Goal: Check status: Check status

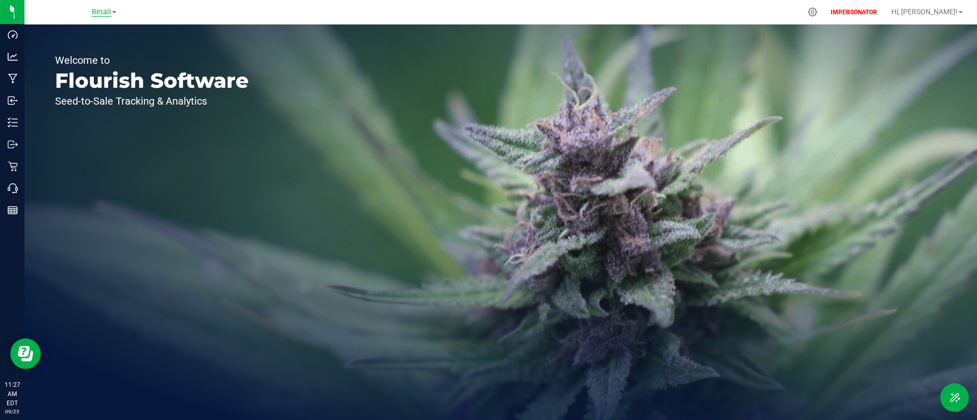
click at [105, 12] on span "Retail" at bounding box center [101, 12] width 19 height 9
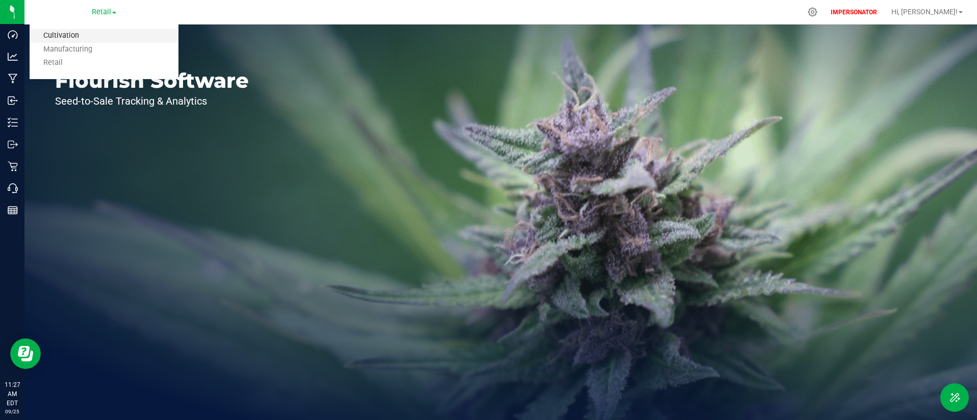
click at [101, 40] on link "Cultivation" at bounding box center [104, 36] width 149 height 14
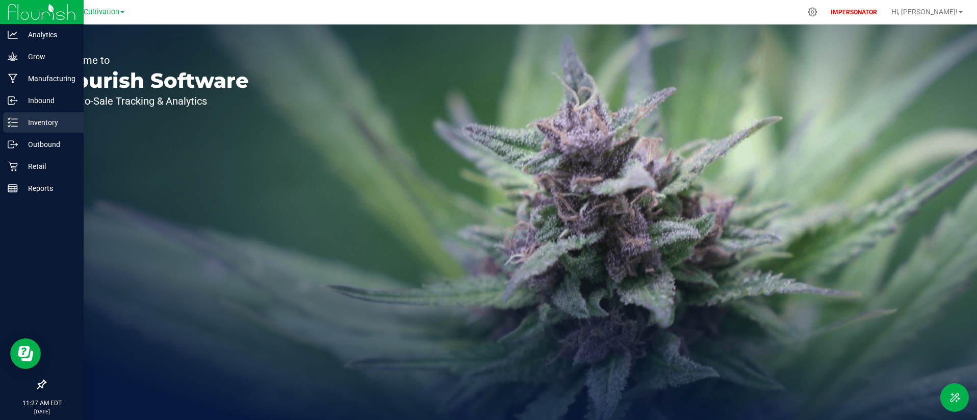
click at [31, 122] on p "Inventory" at bounding box center [48, 122] width 61 height 12
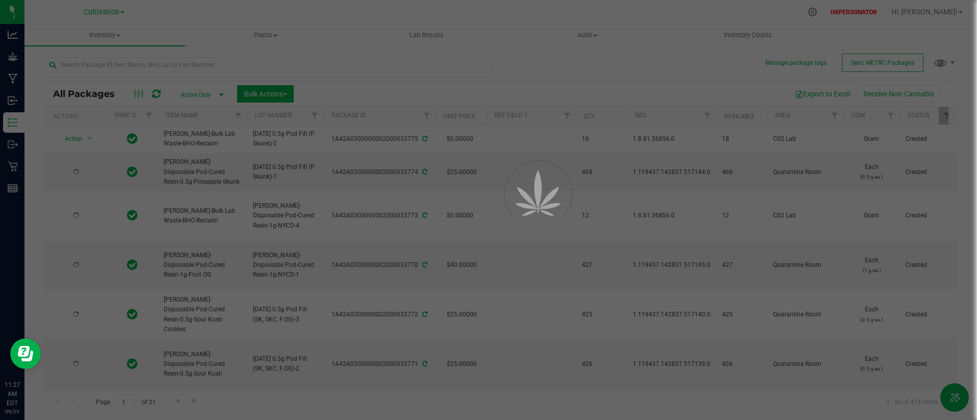
click at [168, 60] on div at bounding box center [488, 210] width 977 height 420
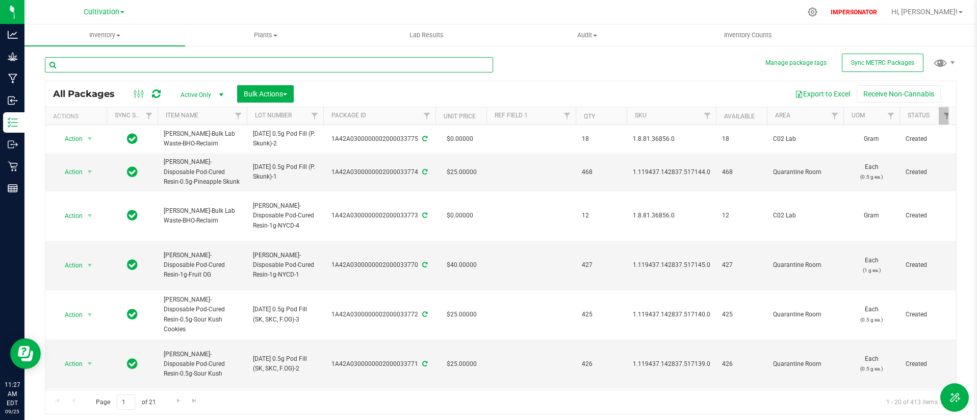
click at [170, 64] on input "text" at bounding box center [269, 64] width 448 height 15
paste input "1A42A03000009C6000008176"
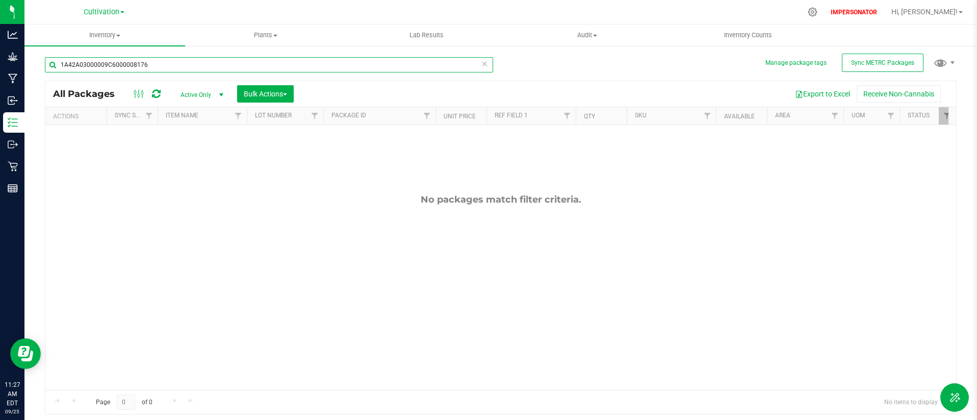
type input "1A42A03000009C6000008176"
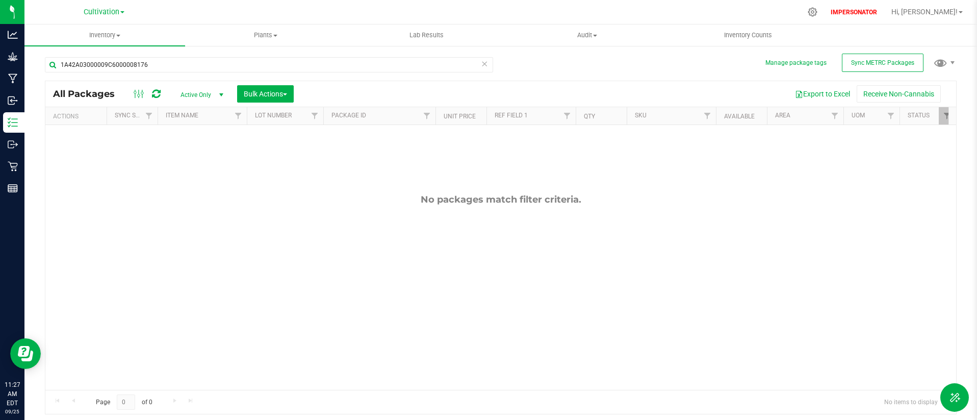
click at [205, 93] on span "Active Only" at bounding box center [200, 95] width 56 height 14
click at [203, 160] on li "All" at bounding box center [199, 156] width 55 height 15
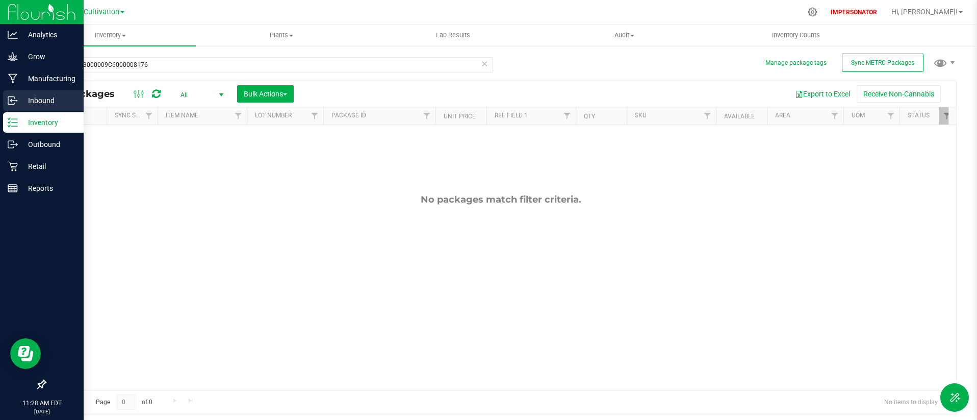
click at [45, 104] on p "Inbound" at bounding box center [48, 100] width 61 height 12
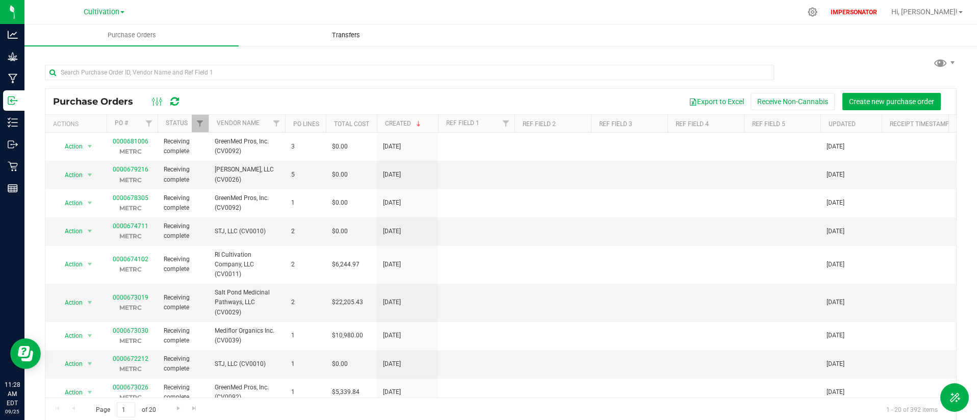
click at [367, 36] on span "Transfers" at bounding box center [346, 35] width 56 height 9
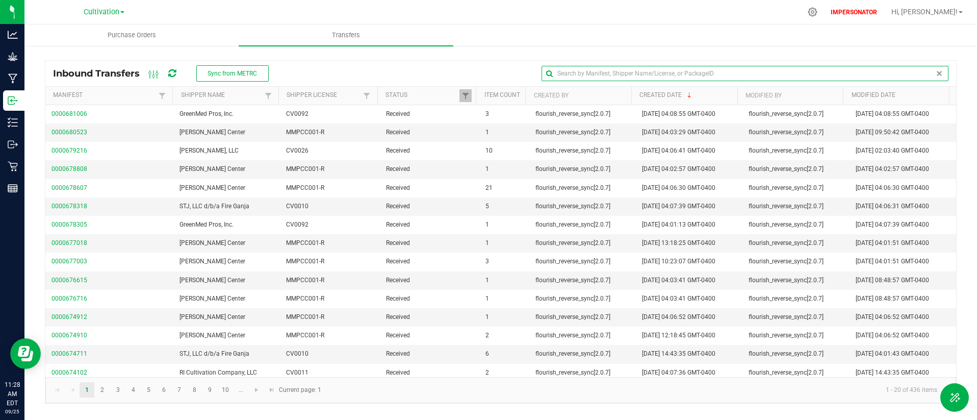
click at [927, 73] on input "text" at bounding box center [744, 73] width 407 height 15
paste input "1A42A03000009C6000008176"
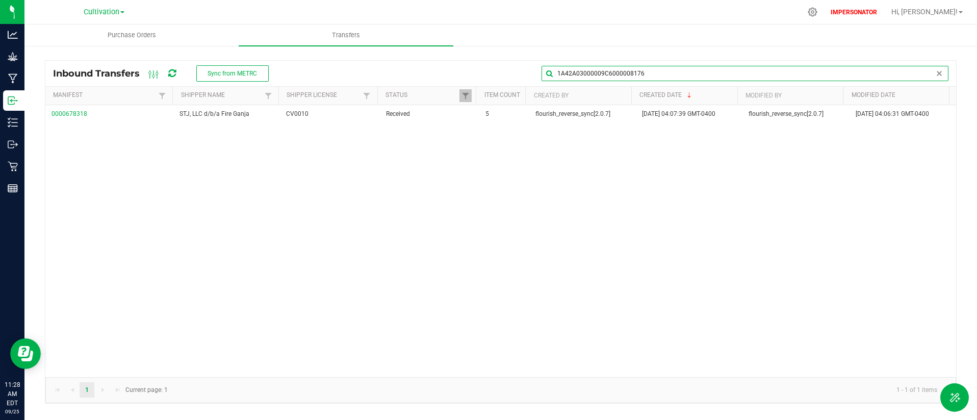
type input "1A42A03000009C6000008176"
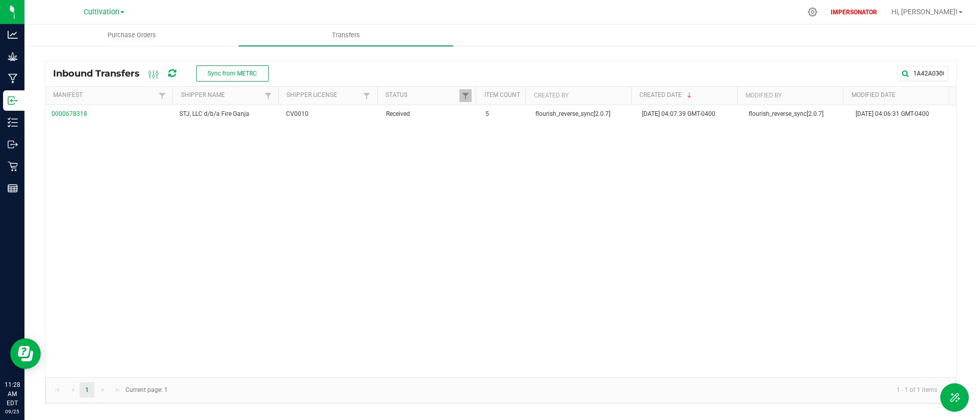
click at [203, 178] on div "0000678318 STJ, LLC d/b/a Fire Ganja CV0010 Received 5 flourish_reverse_sync[2.…" at bounding box center [500, 241] width 911 height 272
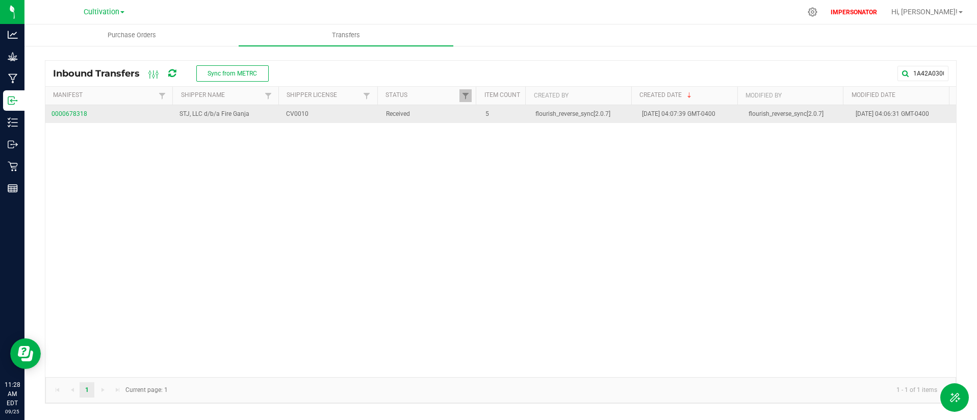
click at [82, 119] on span "0000678318" at bounding box center [109, 114] width 116 height 10
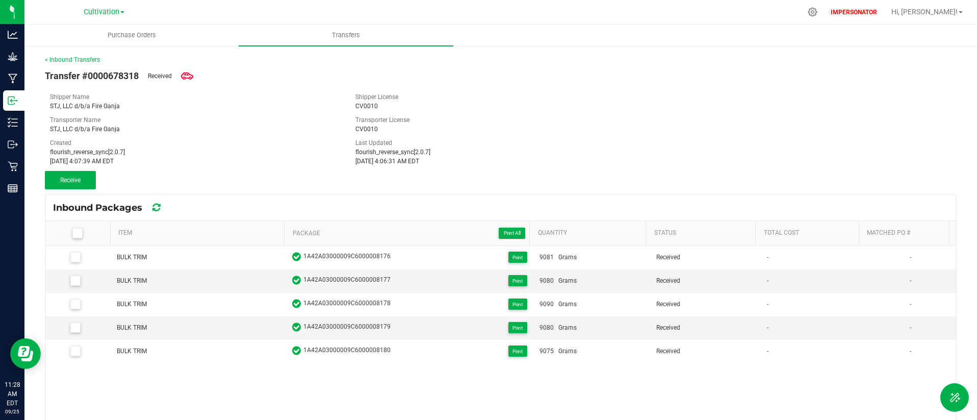
drag, startPoint x: 50, startPoint y: 162, endPoint x: 175, endPoint y: 157, distance: 125.5
click at [165, 162] on div "[DATE] 4:07:39 AM EDT" at bounding box center [195, 161] width 290 height 9
click at [228, 157] on div "[DATE] 4:07:39 AM EDT" at bounding box center [195, 161] width 290 height 9
drag, startPoint x: 352, startPoint y: 162, endPoint x: 445, endPoint y: 162, distance: 92.8
click at [445, 162] on div "[DATE] 4:06:31 AM EDT" at bounding box center [500, 161] width 290 height 9
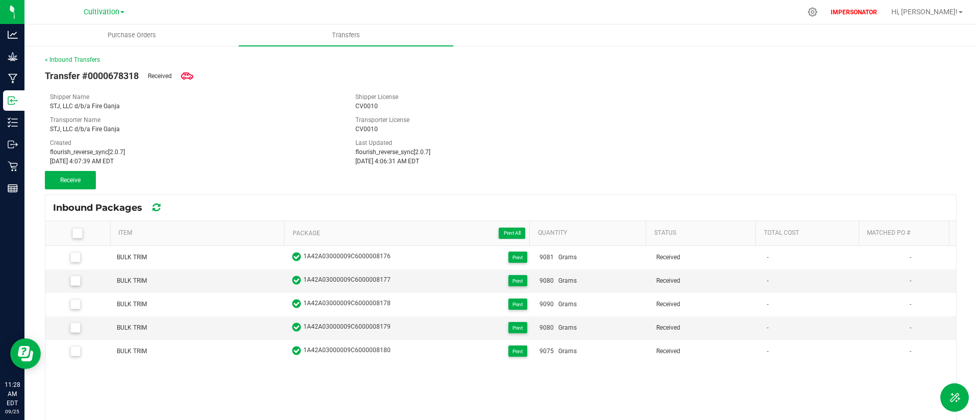
click at [389, 163] on div "[DATE] 4:06:31 AM EDT" at bounding box center [500, 161] width 290 height 9
drag, startPoint x: 386, startPoint y: 162, endPoint x: 406, endPoint y: 160, distance: 19.9
click at [406, 160] on div "[DATE] 4:06:31 AM EDT" at bounding box center [500, 161] width 290 height 9
drag, startPoint x: 48, startPoint y: 147, endPoint x: 385, endPoint y: 2, distance: 367.2
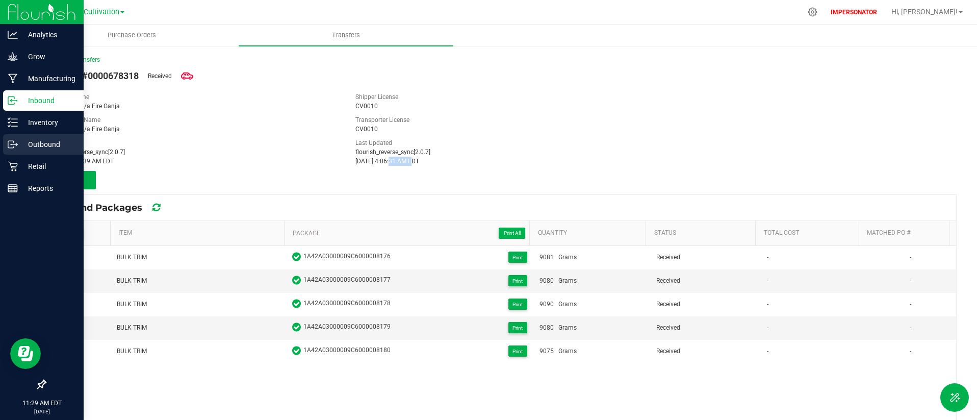
click at [18, 147] on p "Outbound" at bounding box center [48, 144] width 61 height 12
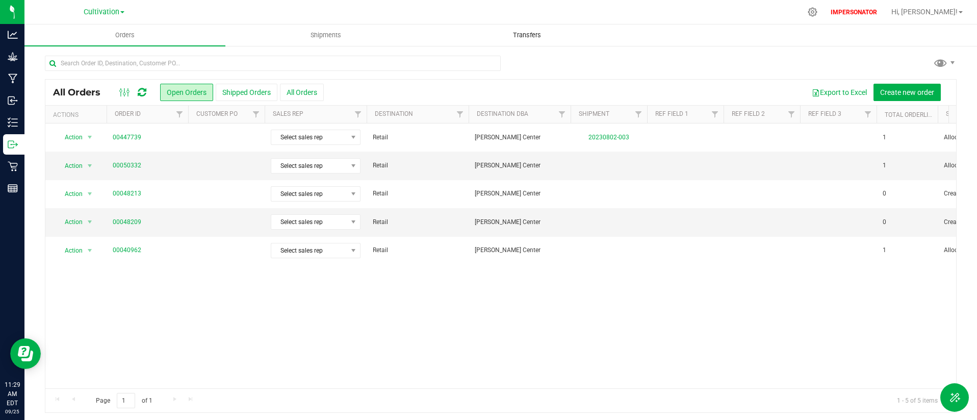
click at [532, 35] on span "Transfers" at bounding box center [527, 35] width 56 height 9
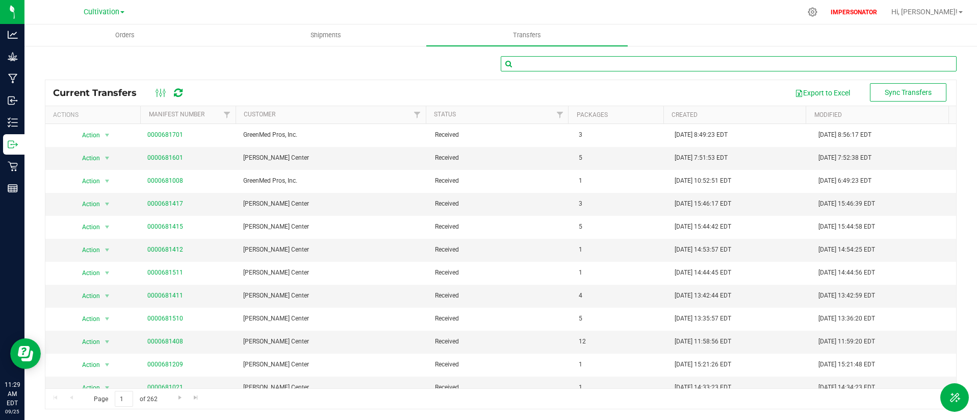
click at [522, 64] on input "text" at bounding box center [729, 63] width 456 height 15
paste input "1A42A03000009C6000008176"
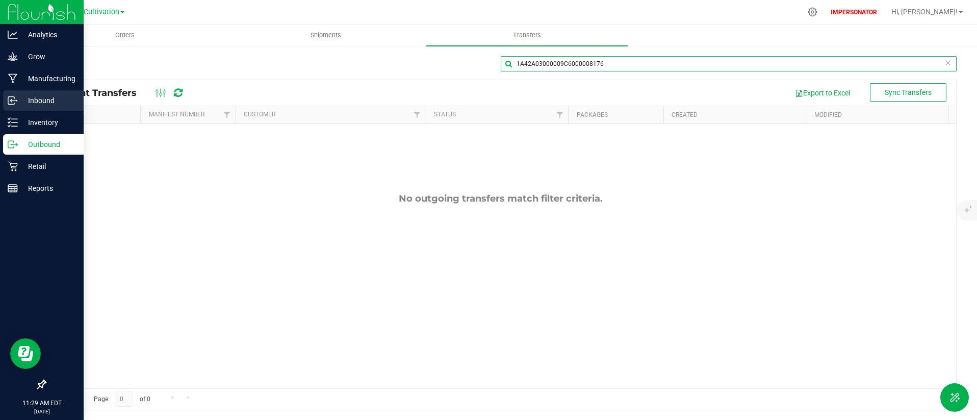
type input "1A42A03000009C6000008176"
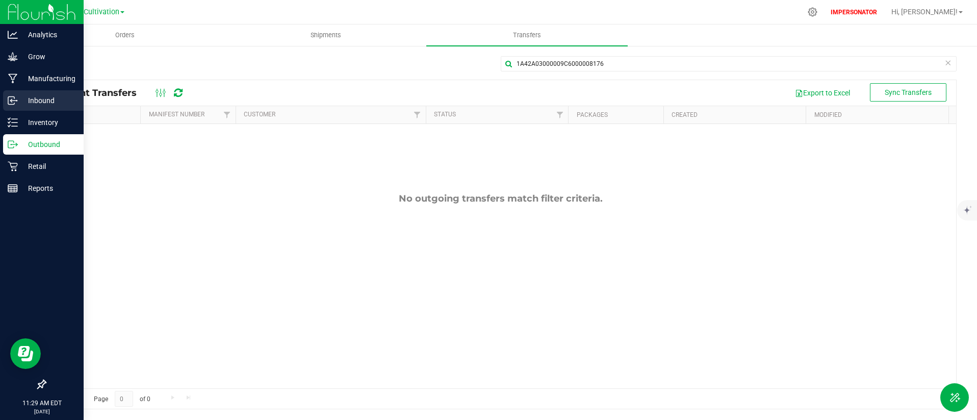
click at [14, 104] on icon at bounding box center [11, 101] width 6 height 8
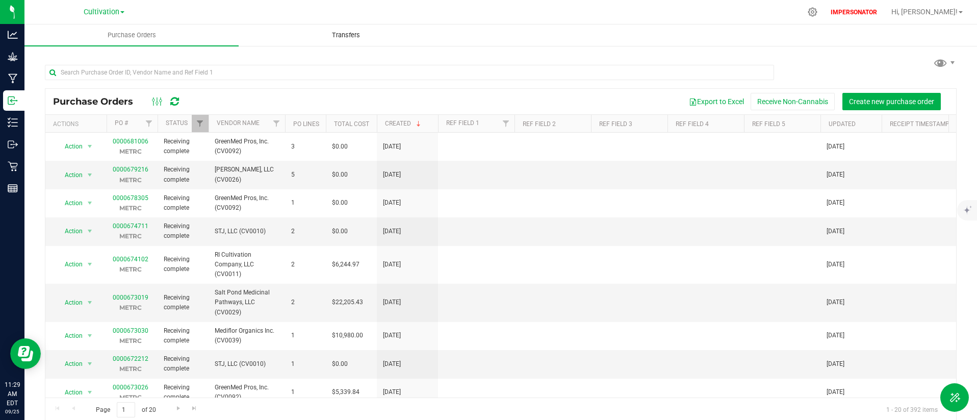
click at [353, 41] on uib-tab-heading "Transfers" at bounding box center [345, 35] width 213 height 20
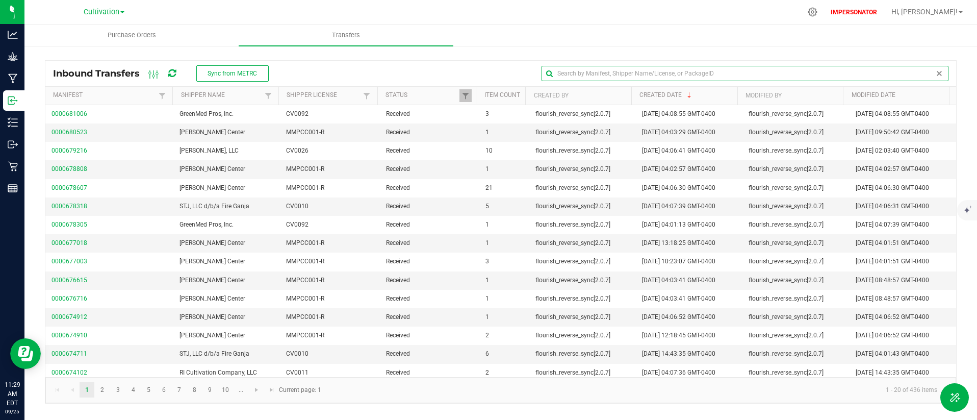
click at [946, 71] on input "text" at bounding box center [744, 73] width 407 height 15
paste input "1A42A03000009C6000008176"
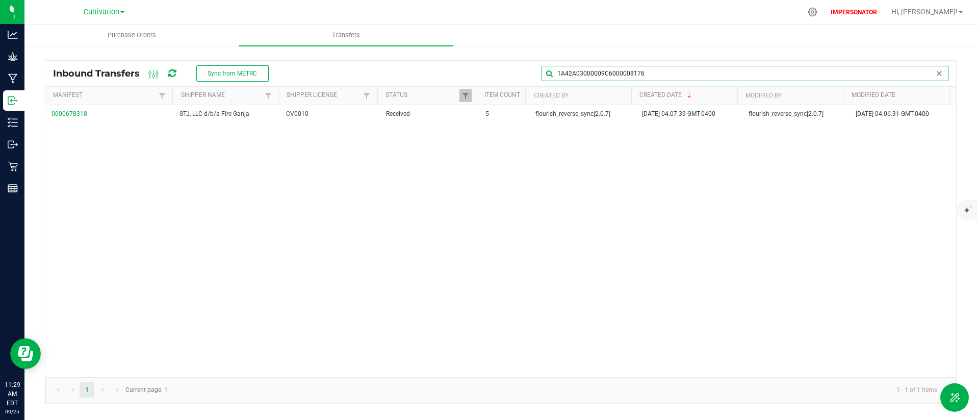
type input "1A42A03000009C6000008176"
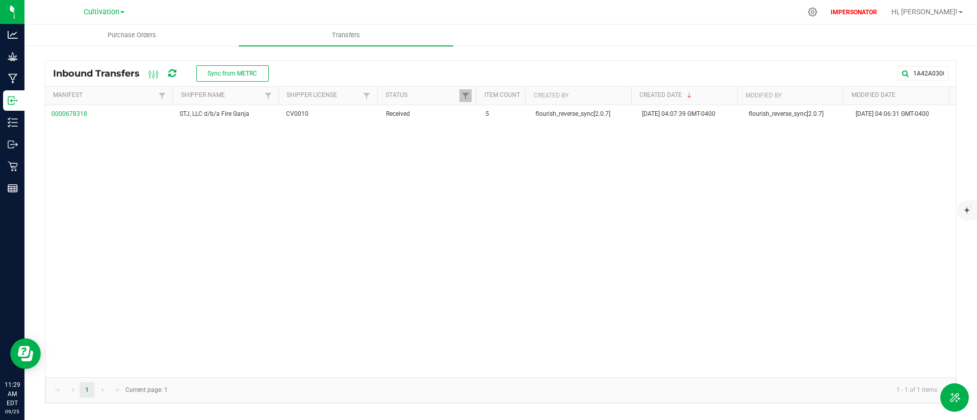
drag, startPoint x: 370, startPoint y: 254, endPoint x: 251, endPoint y: 211, distance: 127.1
click at [370, 254] on div "0000678318 STJ, LLC d/b/a Fire Ganja CV0010 Received 5 flourish_reverse_sync[2.…" at bounding box center [500, 241] width 911 height 272
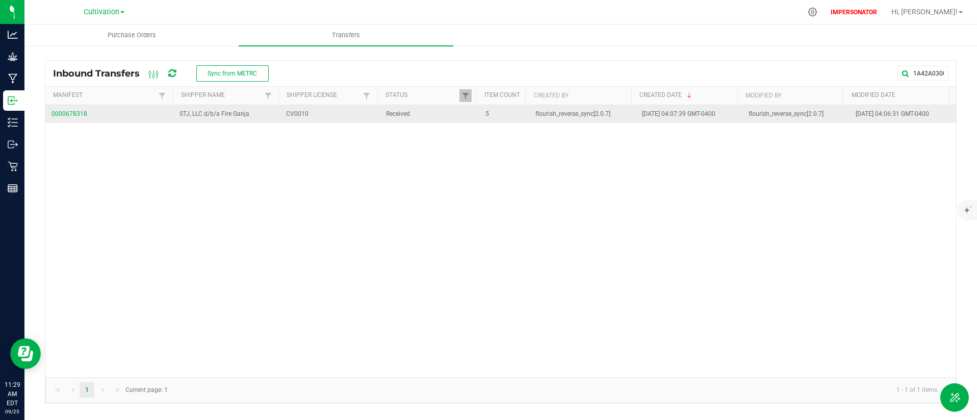
click at [76, 114] on span "0000678318" at bounding box center [109, 114] width 116 height 10
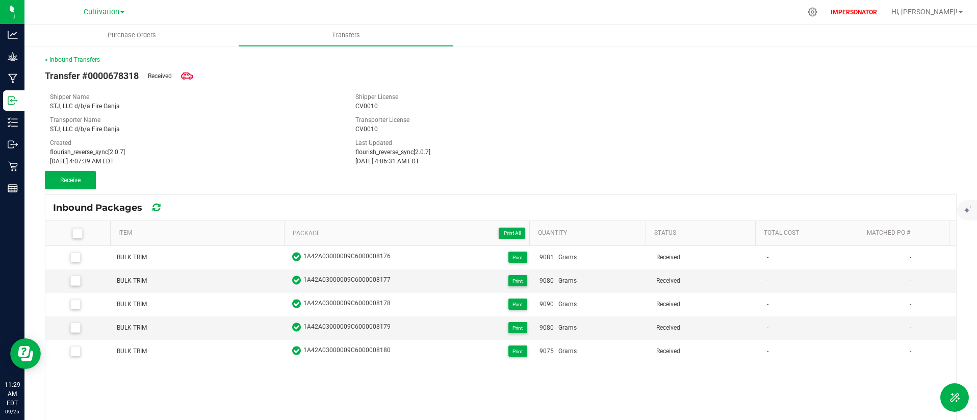
drag, startPoint x: 50, startPoint y: 161, endPoint x: 218, endPoint y: 162, distance: 167.2
click at [201, 162] on div "[DATE] 4:07:39 AM EDT" at bounding box center [195, 161] width 290 height 9
click at [63, 161] on div "[DATE] 4:07:39 AM EDT" at bounding box center [195, 161] width 290 height 9
drag, startPoint x: 62, startPoint y: 161, endPoint x: 135, endPoint y: 160, distance: 72.4
click at [135, 160] on div "[DATE] 4:07:39 AM EDT" at bounding box center [195, 161] width 290 height 9
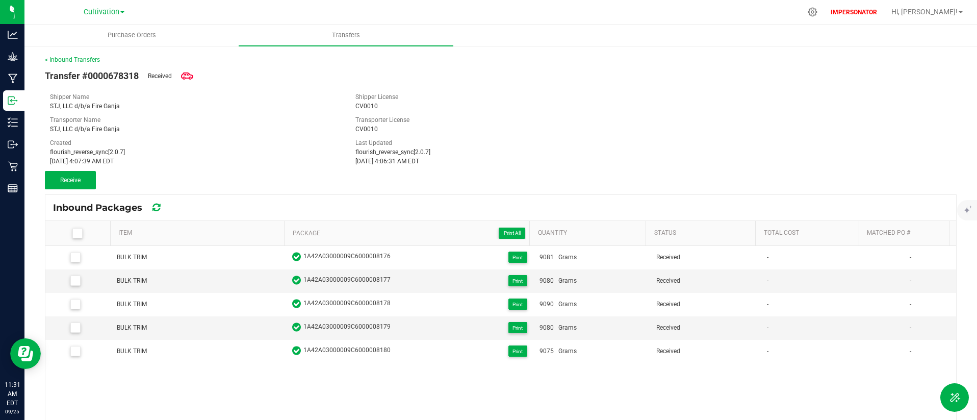
drag, startPoint x: 393, startPoint y: 164, endPoint x: 372, endPoint y: 161, distance: 21.2
click at [384, 163] on div "[DATE] 4:06:31 AM EDT" at bounding box center [500, 161] width 290 height 9
drag, startPoint x: 387, startPoint y: 160, endPoint x: 395, endPoint y: 161, distance: 7.7
click at [391, 160] on div "[DATE] 4:06:31 AM EDT" at bounding box center [500, 161] width 290 height 9
drag, startPoint x: 377, startPoint y: 163, endPoint x: 388, endPoint y: 161, distance: 10.4
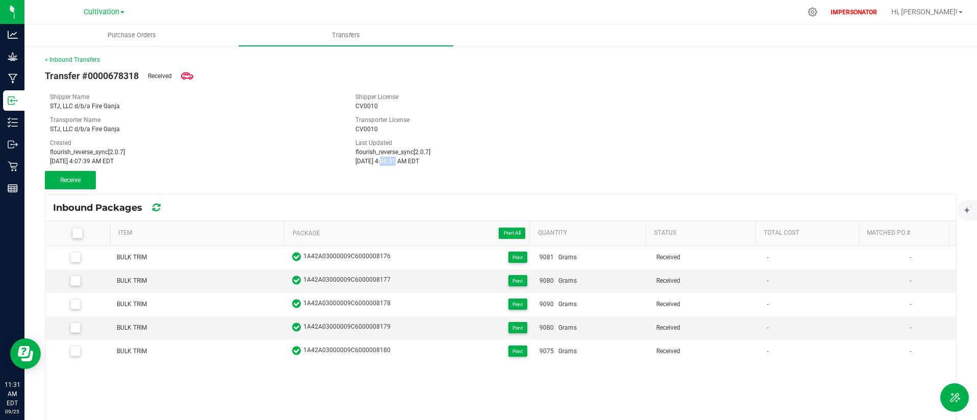
click at [378, 163] on div "[DATE] 4:06:31 AM EDT" at bounding box center [500, 161] width 290 height 9
drag, startPoint x: 386, startPoint y: 162, endPoint x: 458, endPoint y: 166, distance: 72.5
click at [458, 166] on div "Transfer #0000678318 Received Shipper Name STJ, LLC d/b/a Fire Ganja Shipper Li…" at bounding box center [501, 126] width 912 height 125
drag, startPoint x: 149, startPoint y: 78, endPoint x: 176, endPoint y: 78, distance: 27.0
click at [176, 78] on span "Transfer #0000678318 Received" at bounding box center [119, 75] width 148 height 23
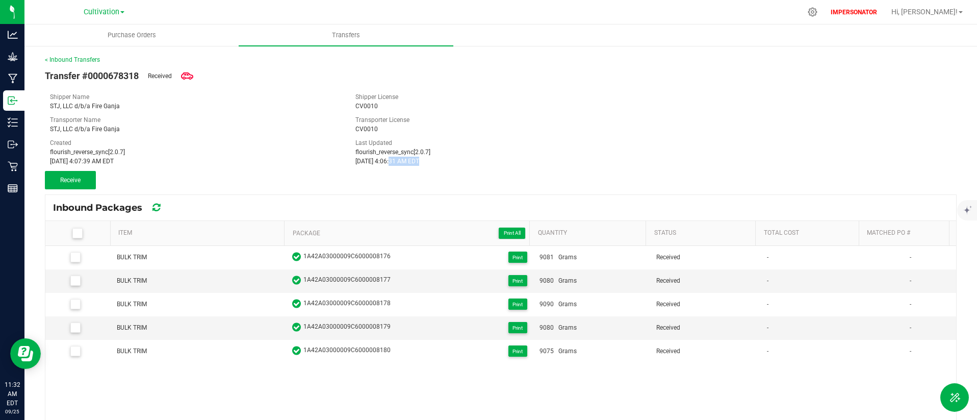
drag, startPoint x: 50, startPoint y: 144, endPoint x: 143, endPoint y: 159, distance: 93.9
click at [143, 159] on div "Created flourish_reverse_sync[2.0.7] [DATE] 4:07:39 AM EDT" at bounding box center [194, 152] width 305 height 28
click at [144, 159] on div "[DATE] 4:07:39 AM EDT" at bounding box center [195, 161] width 290 height 9
drag, startPoint x: 53, startPoint y: 141, endPoint x: 200, endPoint y: 161, distance: 148.3
click at [200, 161] on div "Created flourish_reverse_sync[2.0.7] [DATE] 4:07:39 AM EDT" at bounding box center [194, 152] width 305 height 28
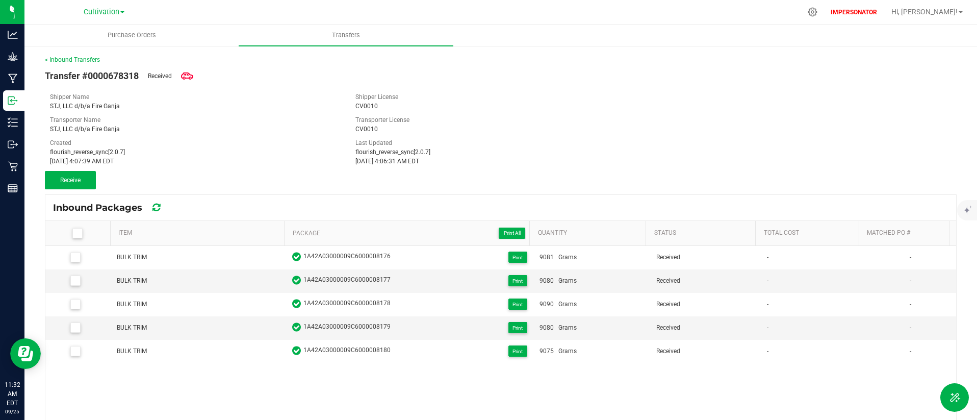
click at [199, 162] on div "[DATE] 4:07:39 AM EDT" at bounding box center [195, 161] width 290 height 9
drag, startPoint x: 148, startPoint y: 76, endPoint x: 185, endPoint y: 76, distance: 36.7
click at [182, 74] on span "Transfer #0000678318 Received" at bounding box center [119, 75] width 148 height 23
drag, startPoint x: 354, startPoint y: 152, endPoint x: 449, endPoint y: 162, distance: 95.9
click at [449, 162] on div "Last Updated flourish_reverse_sync[2.0.7] [DATE] 4:06:31 AM EDT" at bounding box center [500, 152] width 305 height 28
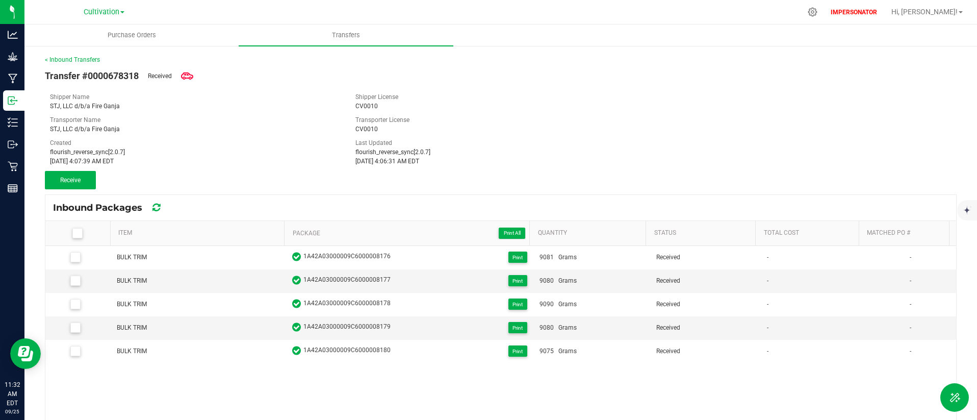
drag, startPoint x: 446, startPoint y: 162, endPoint x: 359, endPoint y: 166, distance: 86.8
click at [353, 152] on div "Last Updated flourish_reverse_sync[2.0.7] [DATE] 4:06:31 AM EDT" at bounding box center [500, 152] width 305 height 28
click at [73, 58] on link "< Inbound Transfers" at bounding box center [72, 59] width 55 height 7
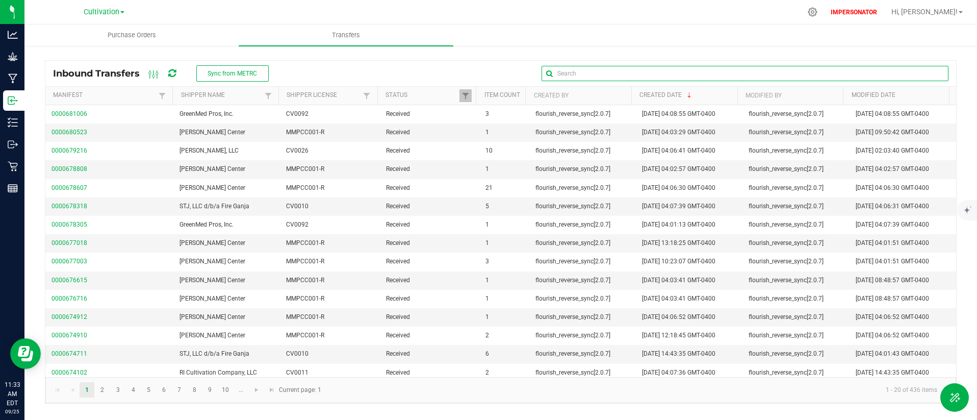
click at [911, 76] on input "text" at bounding box center [744, 73] width 407 height 15
paste input "1A42A03000009C6000008176"
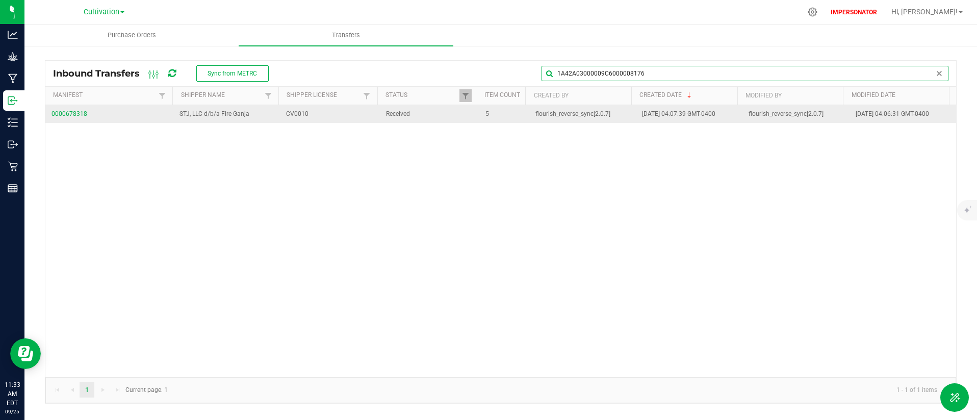
type input "1A42A03000009C6000008176"
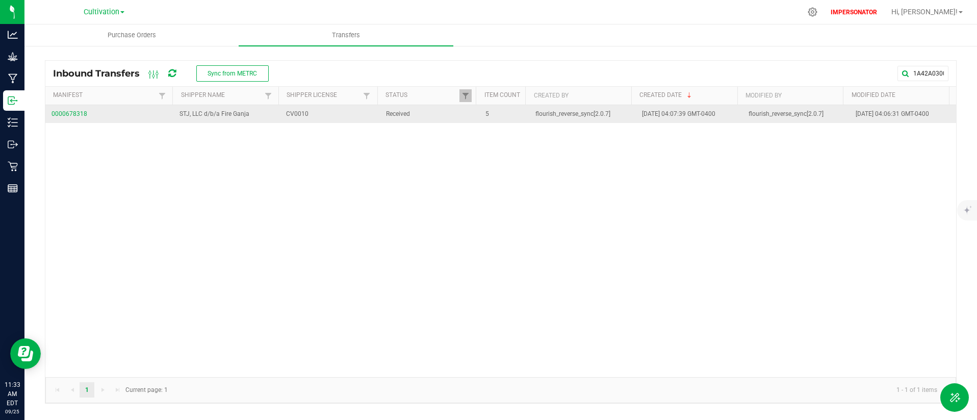
click at [81, 118] on span "0000678318" at bounding box center [109, 114] width 116 height 10
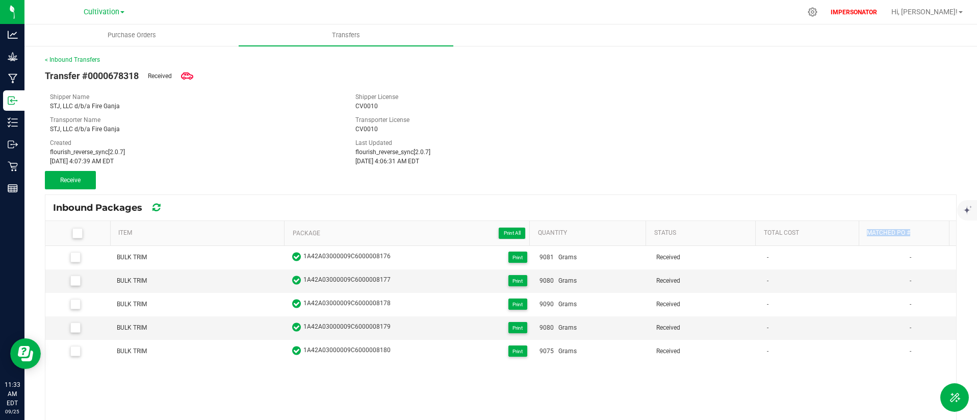
drag, startPoint x: 860, startPoint y: 225, endPoint x: 953, endPoint y: 357, distance: 161.3
click at [953, 357] on div "< Inbound Transfers Transfer #0000678318 Received Shipper Name STJ, LLC d/b/a F…" at bounding box center [500, 301] width 952 height 513
click at [797, 390] on div "BULK TRIM 1A42A03000009C6000008176 Print 9081 Grams Received - - BULK TRIM 1A42…" at bounding box center [500, 396] width 911 height 301
click at [111, 75] on span "Transfer #0000678318" at bounding box center [92, 76] width 94 height 14
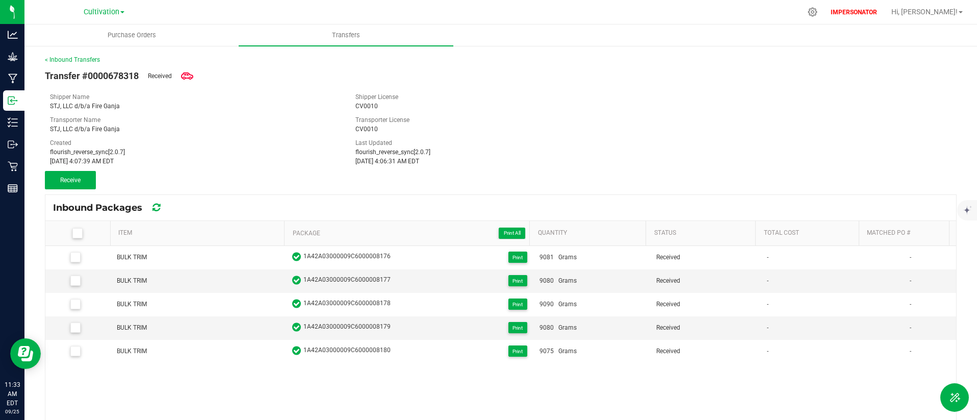
copy span "0000678318"
click at [118, 34] on span "Purchase Orders" at bounding box center [132, 35] width 76 height 9
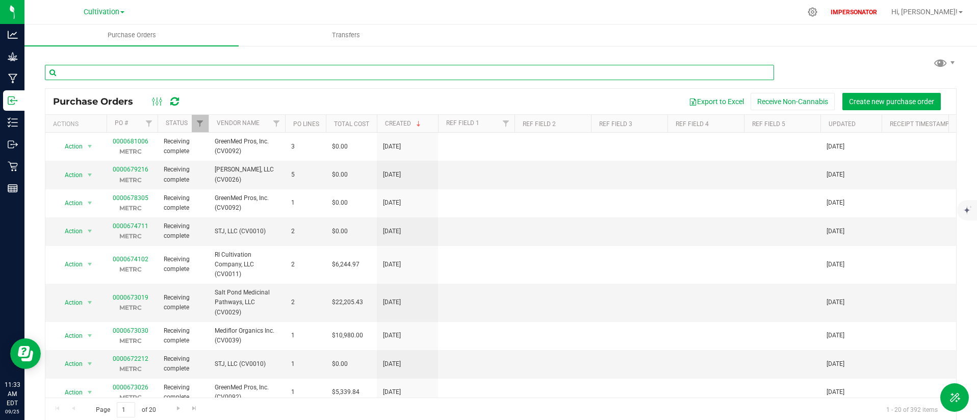
click at [668, 72] on input "text" at bounding box center [409, 72] width 729 height 15
paste input "0000678318"
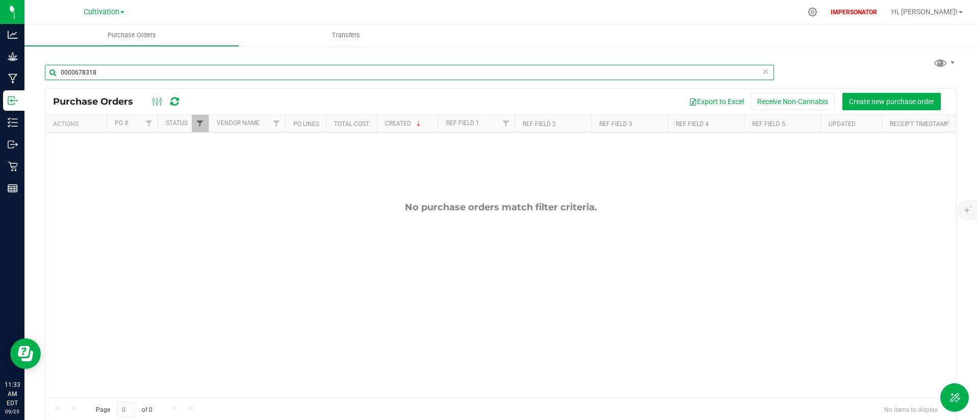
type input "0000678318"
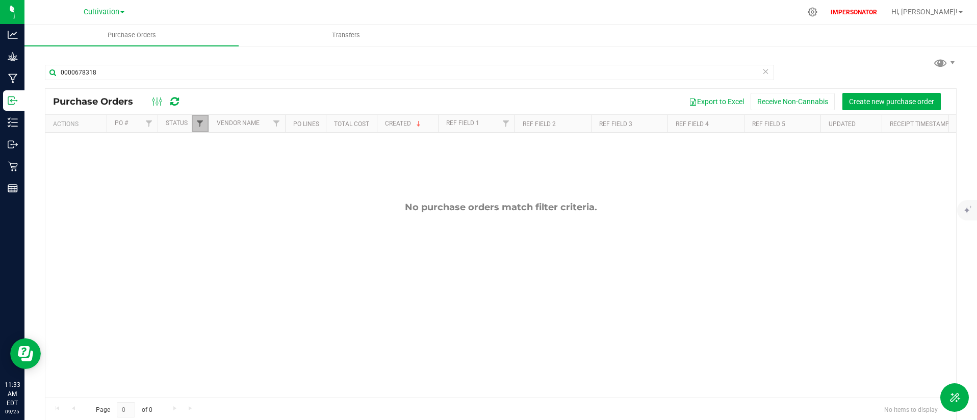
click at [197, 121] on span "Filter" at bounding box center [200, 123] width 8 height 8
click at [273, 271] on button "Clear" at bounding box center [278, 274] width 49 height 22
click at [114, 11] on span "Cultivation" at bounding box center [102, 12] width 36 height 9
click at [80, 67] on link "Retail" at bounding box center [104, 63] width 149 height 14
click at [344, 35] on span "Transfers" at bounding box center [346, 35] width 56 height 9
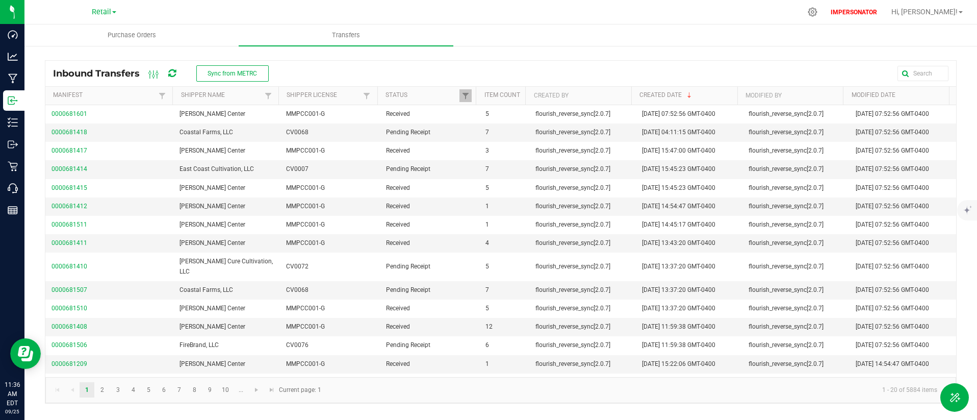
click at [114, 7] on link "Retail" at bounding box center [104, 12] width 24 height 10
click at [91, 34] on link "Cultivation" at bounding box center [104, 36] width 149 height 14
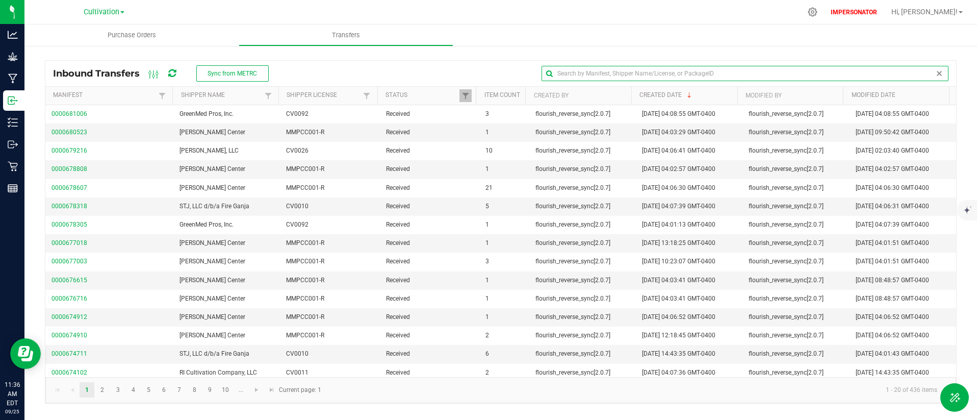
click at [921, 76] on input "text" at bounding box center [744, 73] width 407 height 15
paste input "1A42A03000005DD000005966"
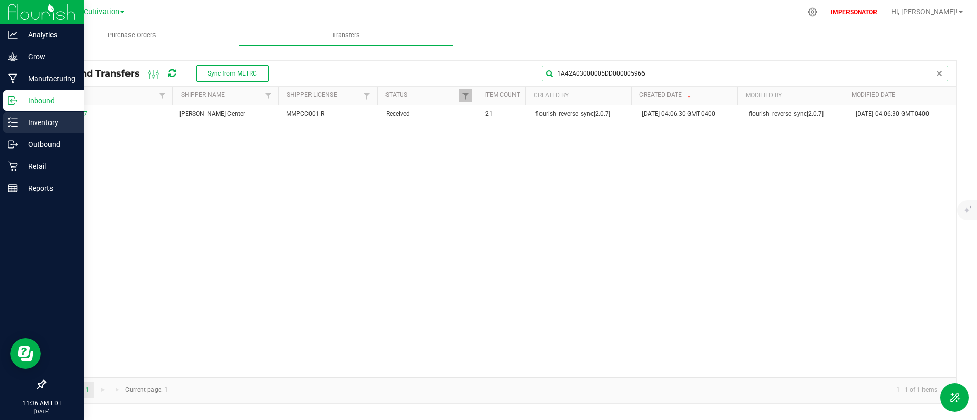
type input "1A42A03000005DD000005966"
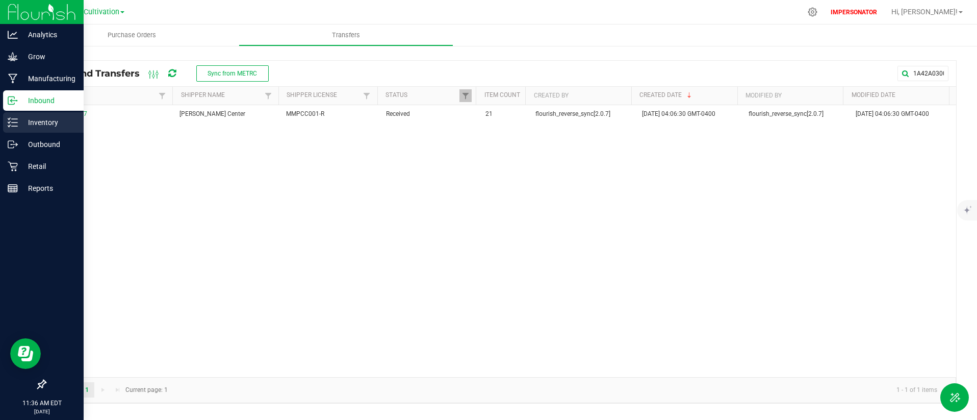
click at [22, 122] on p "Inventory" at bounding box center [48, 122] width 61 height 12
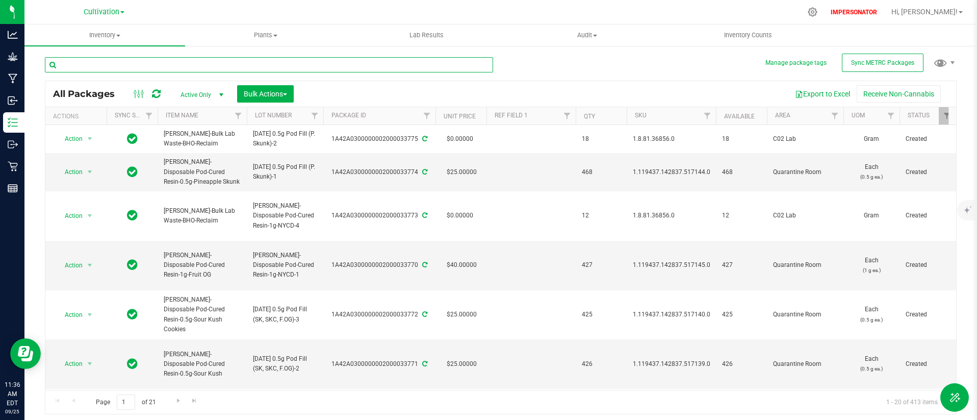
click at [212, 65] on input "text" at bounding box center [269, 64] width 448 height 15
paste input "1A42A03000005DD000005966"
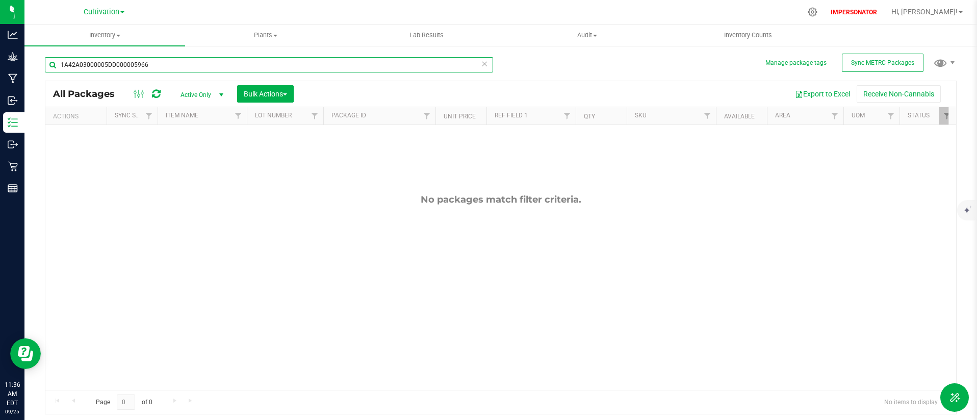
type input "1A42A03000005DD000005966"
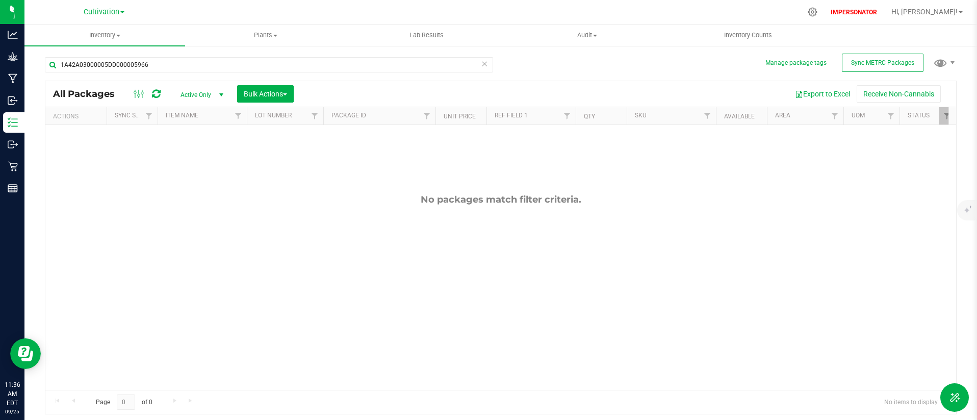
click at [206, 94] on span "Active Only" at bounding box center [200, 95] width 56 height 14
click at [200, 160] on li "All" at bounding box center [199, 156] width 55 height 15
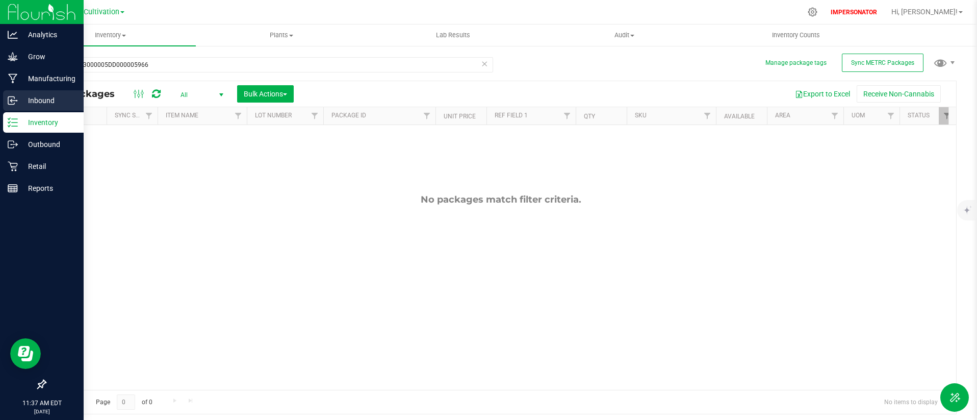
click at [25, 100] on p "Inbound" at bounding box center [48, 100] width 61 height 12
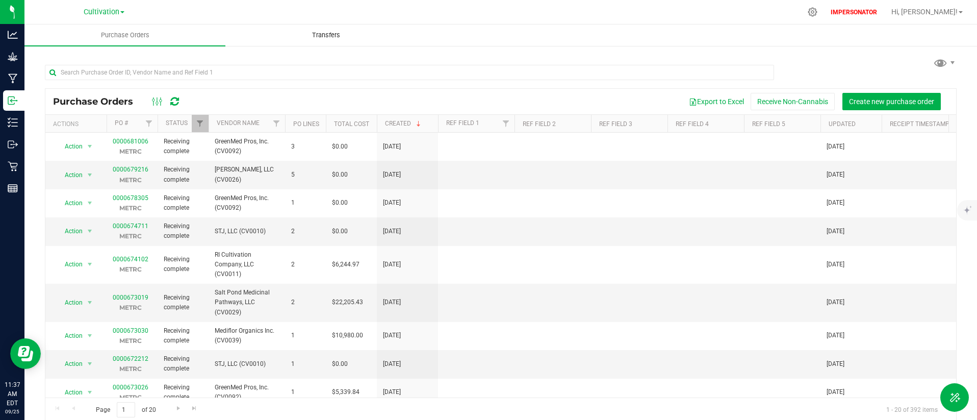
click at [319, 31] on span "Transfers" at bounding box center [326, 35] width 56 height 9
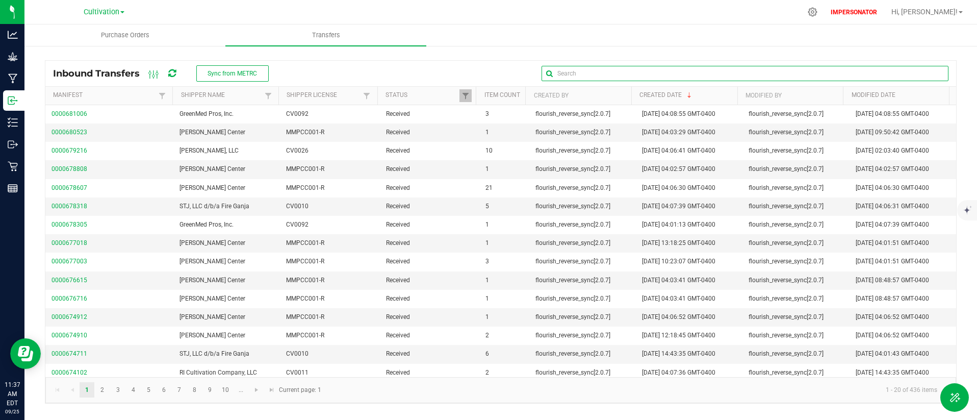
click at [934, 72] on input "text" at bounding box center [744, 73] width 407 height 15
paste input "1A42A03000005DD000005966"
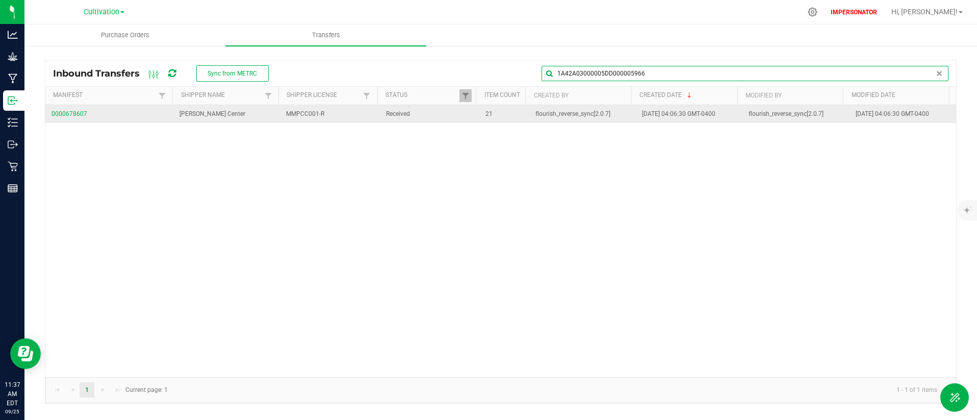
type input "1A42A03000005DD000005966"
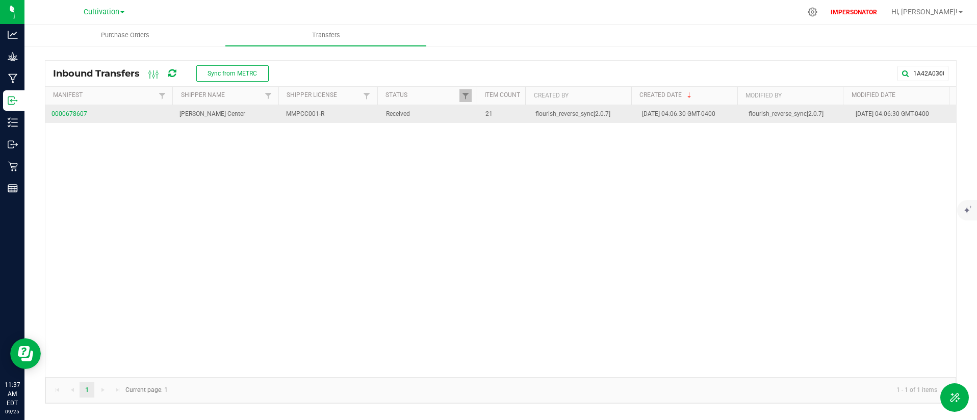
click at [73, 116] on span "0000678607" at bounding box center [109, 114] width 116 height 10
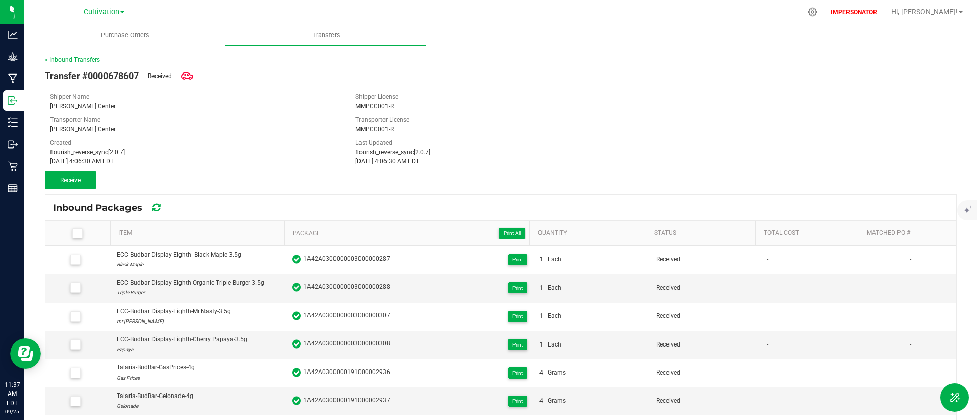
click at [125, 75] on span "Transfer #0000678607" at bounding box center [92, 76] width 94 height 14
copy span "0000678607"
click at [171, 127] on div "[PERSON_NAME] Center" at bounding box center [195, 128] width 290 height 9
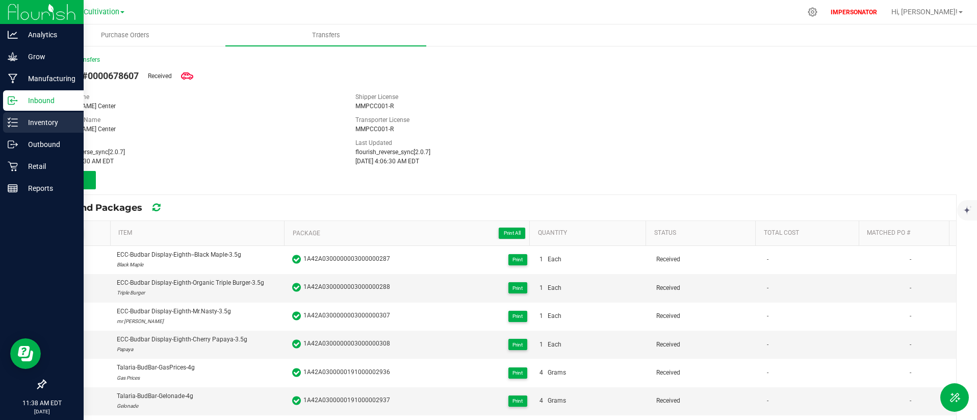
click at [37, 126] on p "Inventory" at bounding box center [48, 122] width 61 height 12
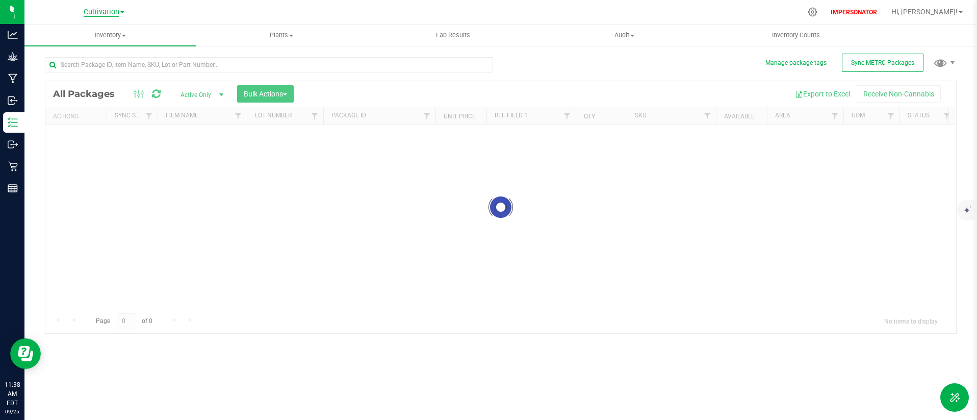
click at [105, 13] on span "Cultivation" at bounding box center [102, 12] width 36 height 9
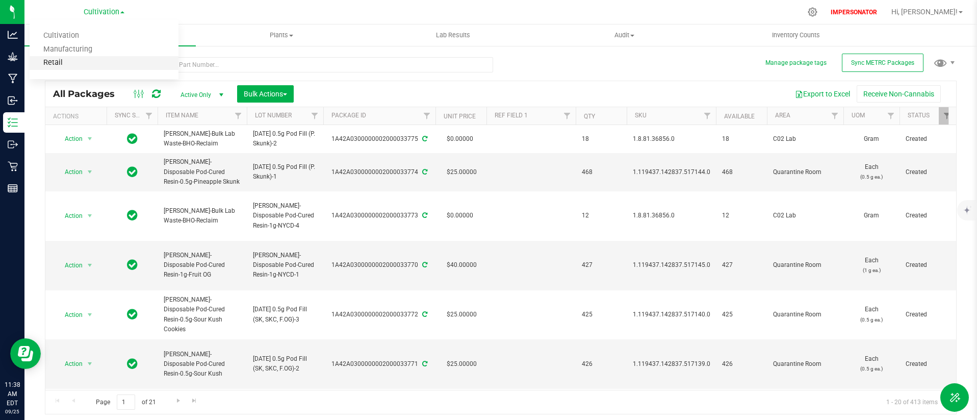
click at [84, 62] on link "Retail" at bounding box center [104, 63] width 149 height 14
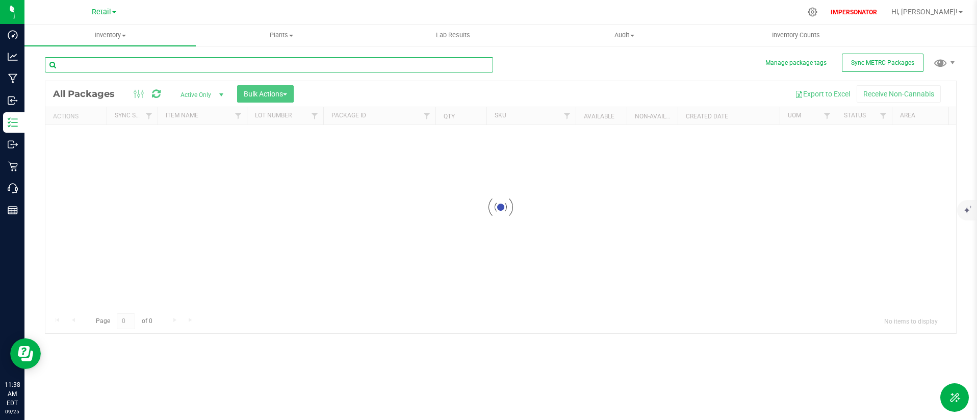
click at [117, 66] on input "text" at bounding box center [269, 64] width 448 height 15
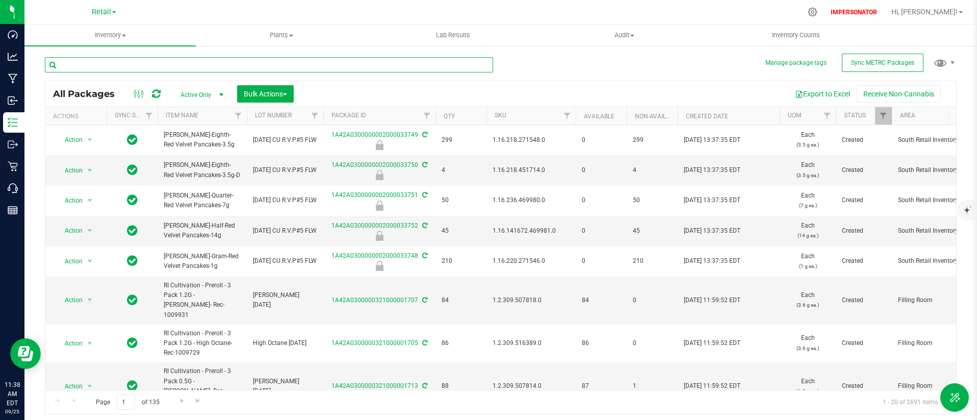
click at [215, 58] on input "text" at bounding box center [269, 64] width 448 height 15
paste input "1A42A03000005DD000005966"
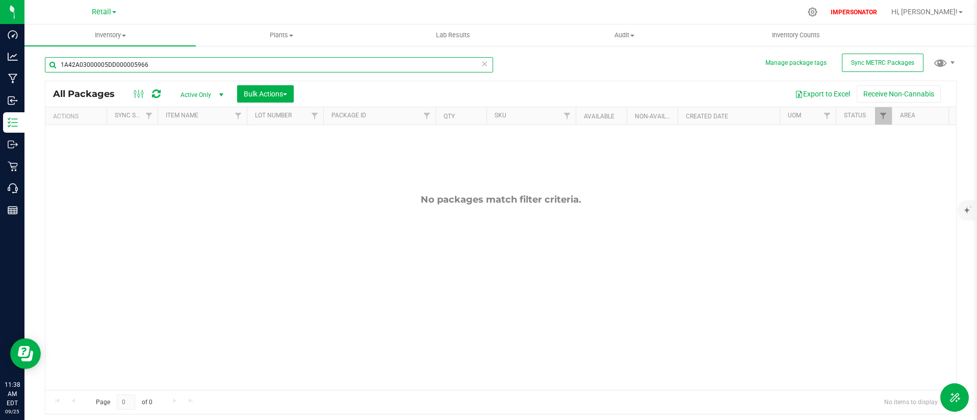
type input "1A42A03000005DD000005966"
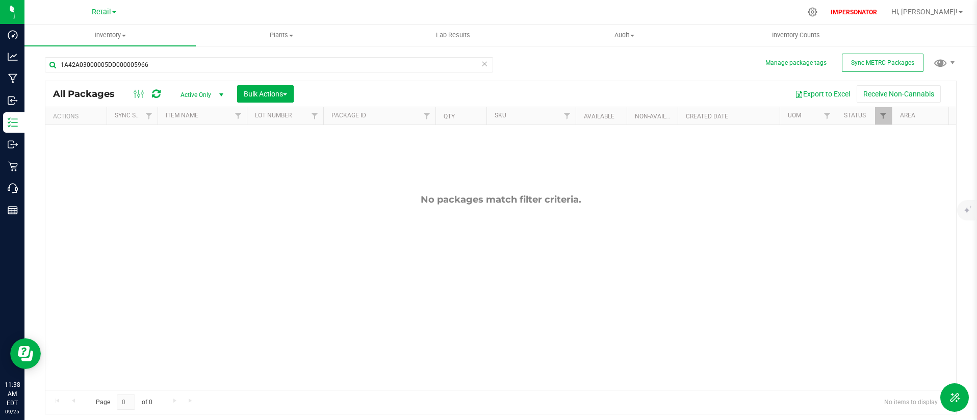
click at [209, 95] on span "Active Only" at bounding box center [200, 95] width 56 height 14
click at [200, 155] on li "All" at bounding box center [199, 156] width 55 height 15
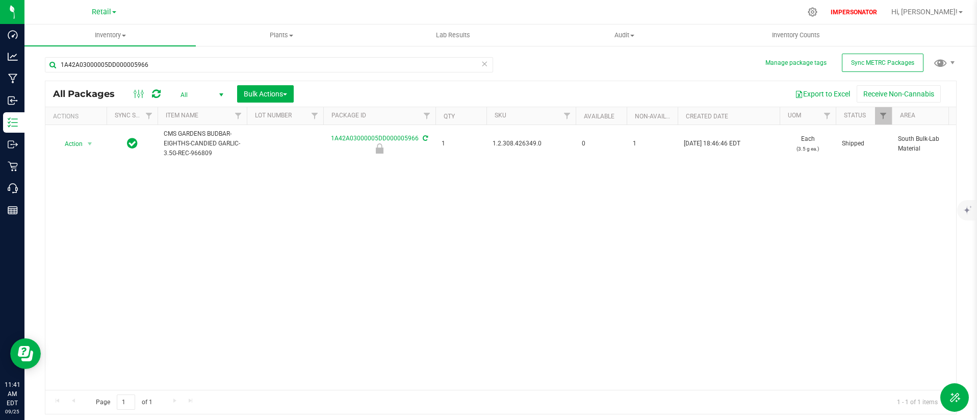
click at [112, 9] on link "Retail" at bounding box center [104, 12] width 24 height 10
click at [200, 245] on div "Action Action Edit attributes Global inventory Locate package Package audit log…" at bounding box center [500, 257] width 911 height 264
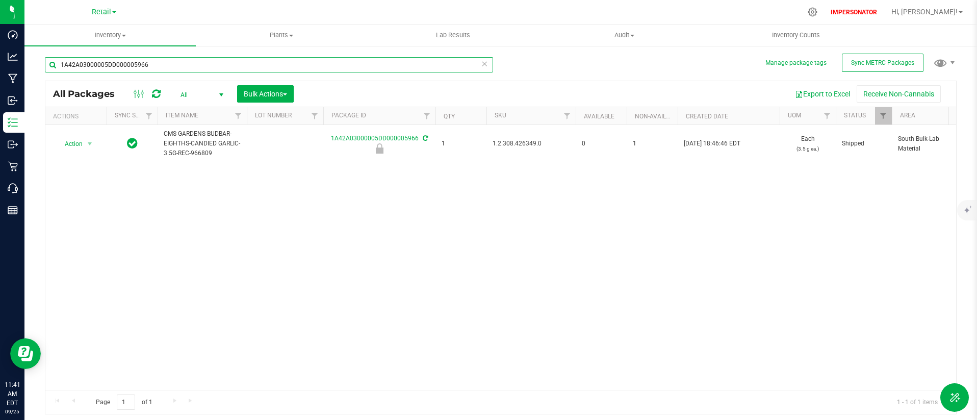
click at [175, 67] on input "1A42A03000005DD000005966" at bounding box center [269, 64] width 448 height 15
paste input "9C600000817"
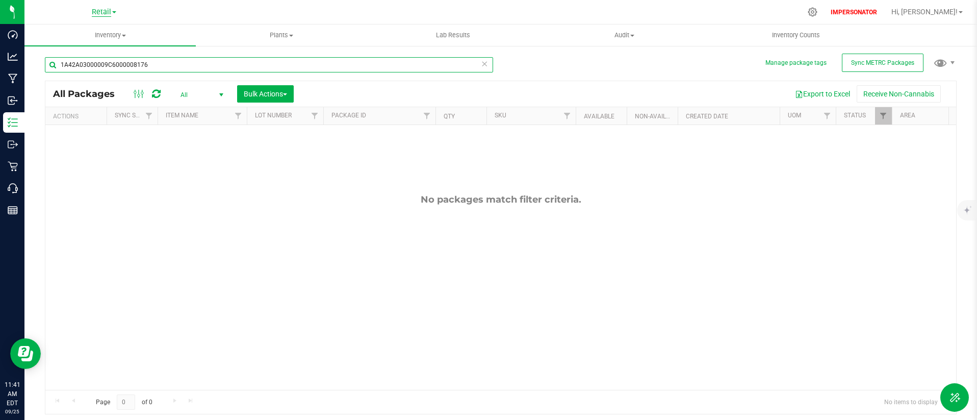
type input "1A42A03000009C6000008176"
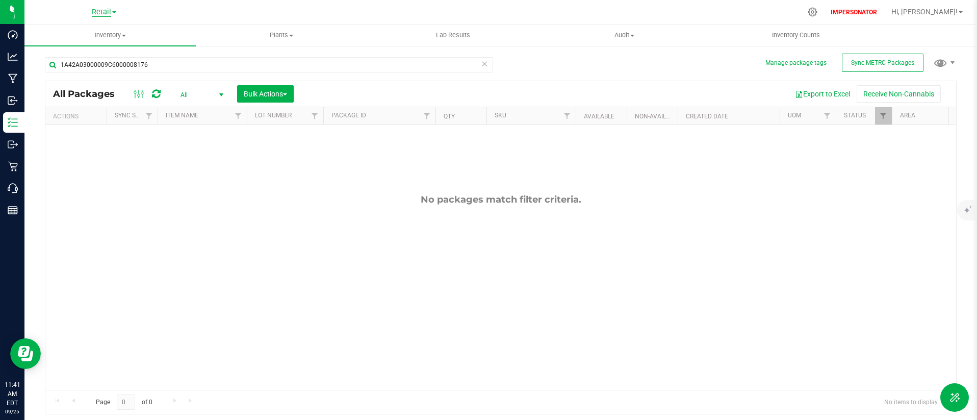
click at [102, 16] on span "Retail" at bounding box center [101, 12] width 19 height 9
click at [93, 31] on link "Cultivation" at bounding box center [104, 36] width 149 height 14
drag, startPoint x: 300, startPoint y: 231, endPoint x: 297, endPoint y: 225, distance: 6.8
click at [300, 231] on div "No packages match filter criteria." at bounding box center [500, 291] width 911 height 333
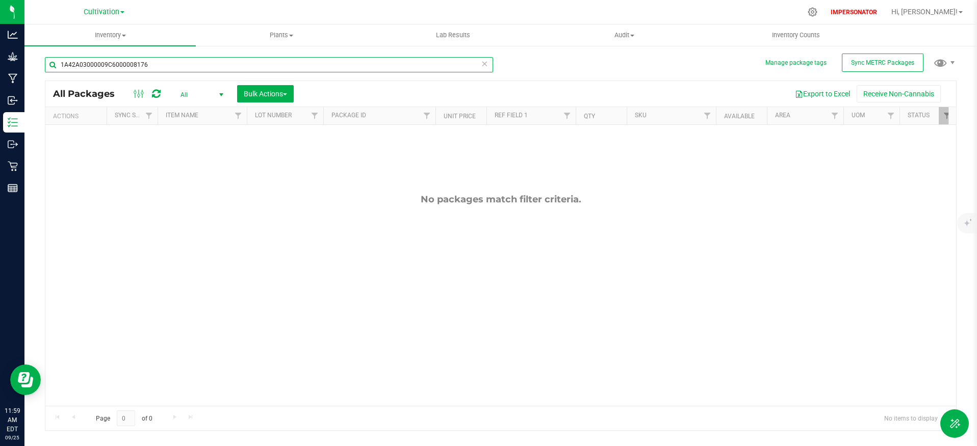
click at [143, 66] on input "1A42A03000009C6000008176" at bounding box center [269, 64] width 448 height 15
